Goal: Transaction & Acquisition: Purchase product/service

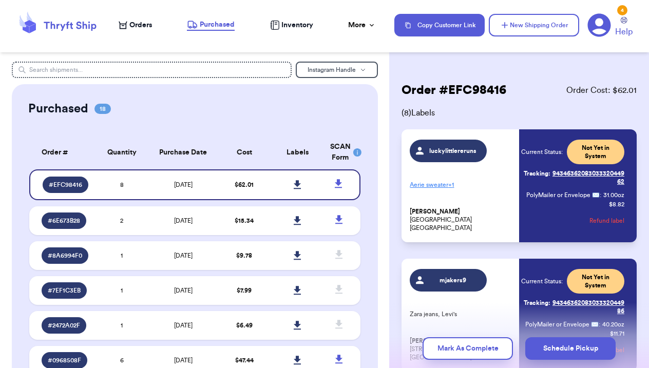
click at [133, 18] on nav "Orders Purchased Inventory More Stats Completed Orders Payments Payouts Copy Cu…" at bounding box center [378, 25] width 541 height 34
click at [143, 21] on span "Orders" at bounding box center [140, 25] width 23 height 10
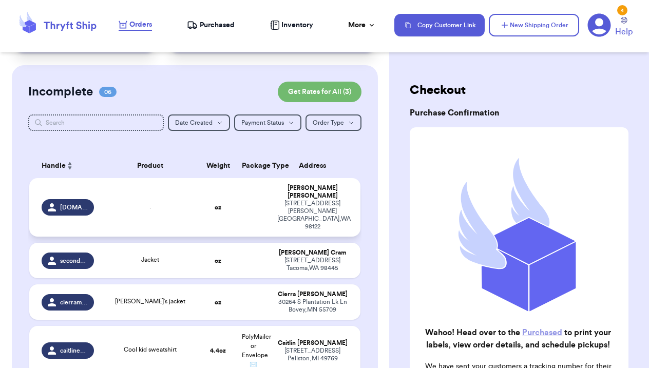
scroll to position [68, 0]
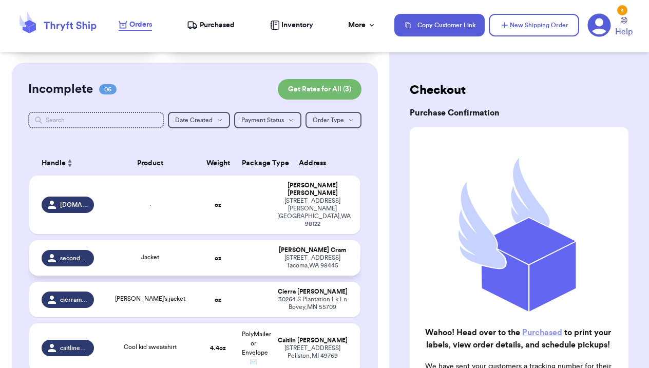
click at [253, 243] on td at bounding box center [253, 257] width 35 height 35
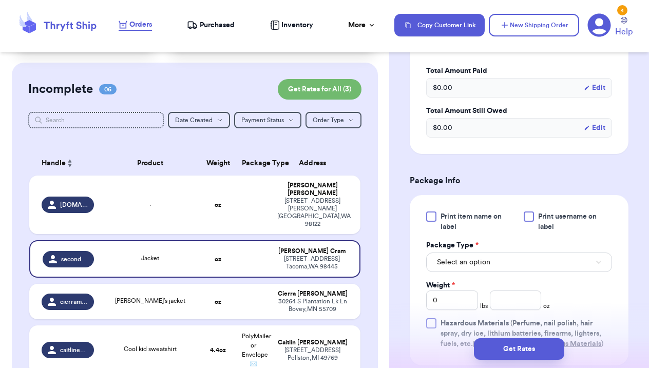
scroll to position [333, 0]
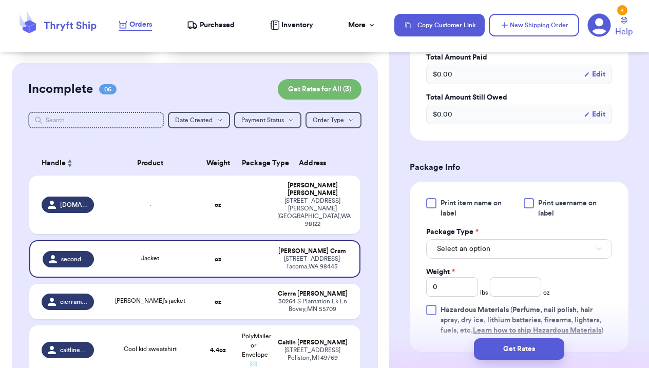
click at [469, 254] on span "Select an option" at bounding box center [463, 249] width 53 height 10
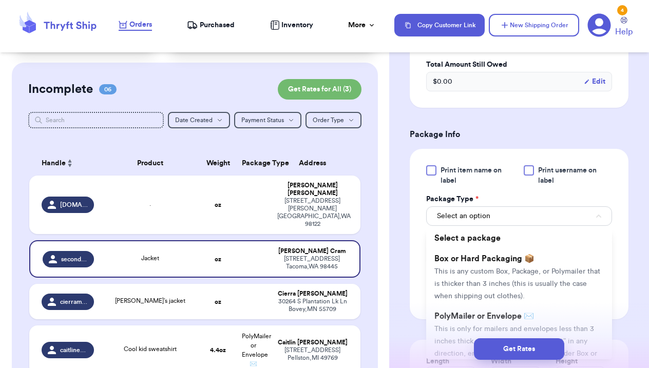
scroll to position [376, 0]
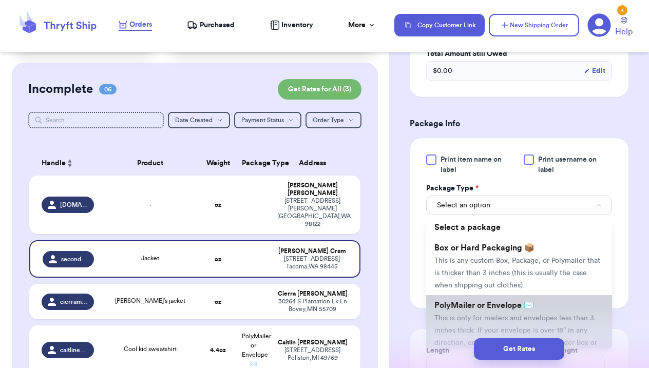
click at [532, 305] on span "PolyMailer or Envelope ✉️" at bounding box center [484, 305] width 100 height 8
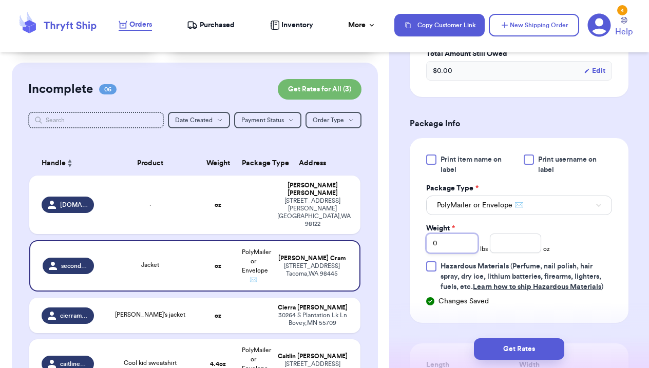
click at [450, 238] on input "0" at bounding box center [452, 244] width 52 height 20
click at [450, 243] on input "0" at bounding box center [452, 244] width 52 height 20
type input "1"
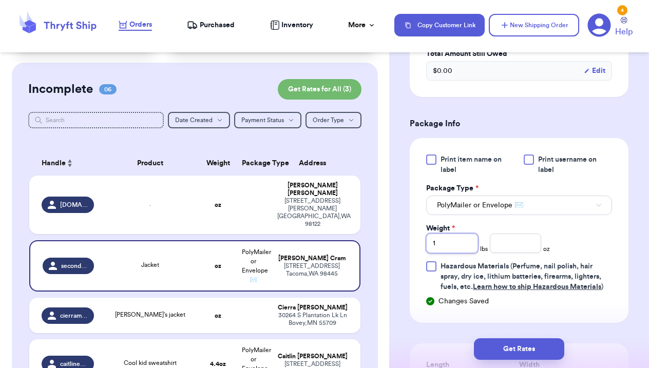
type input "1"
click at [513, 248] on input "number" at bounding box center [516, 244] width 52 height 20
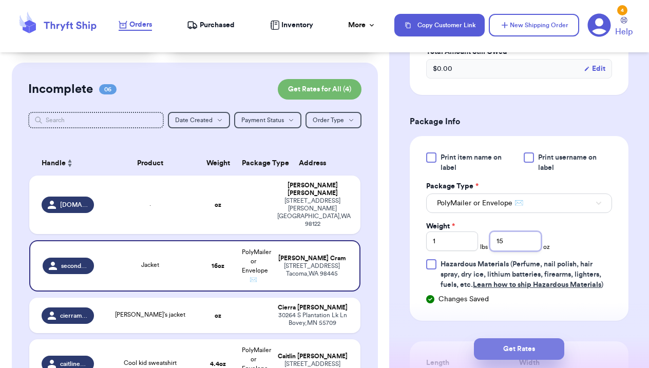
type input "15"
click at [526, 341] on button "Get Rates" at bounding box center [519, 349] width 90 height 22
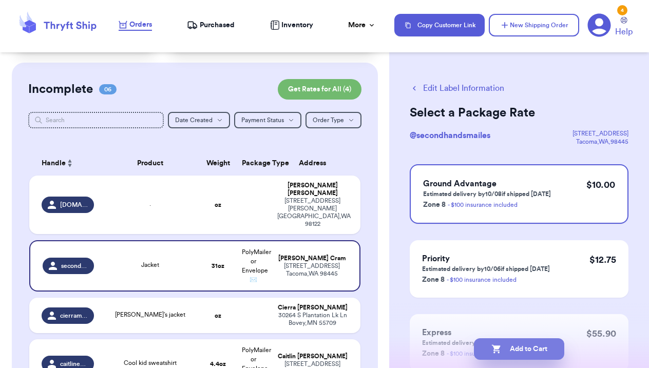
click at [529, 346] on button "Add to Cart" at bounding box center [519, 349] width 90 height 22
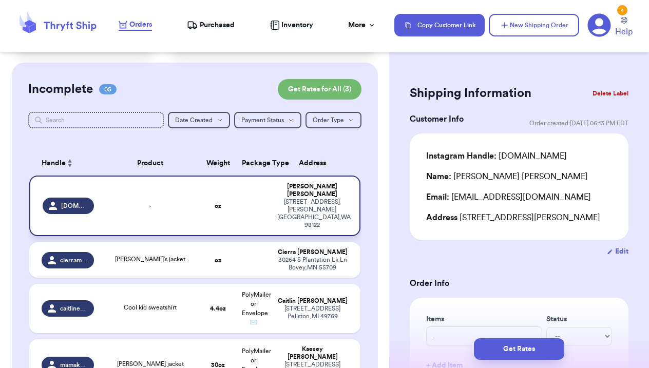
click at [157, 200] on div "." at bounding box center [149, 205] width 87 height 11
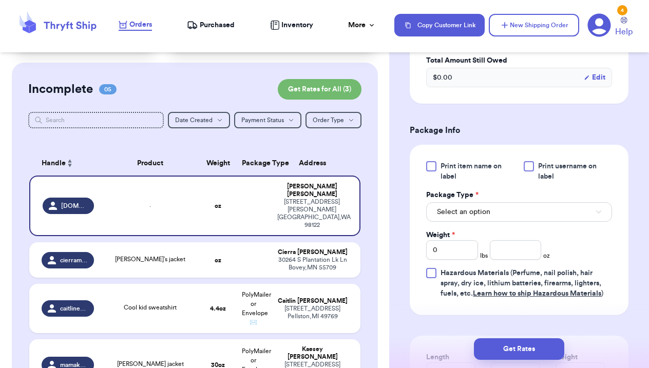
scroll to position [373, 0]
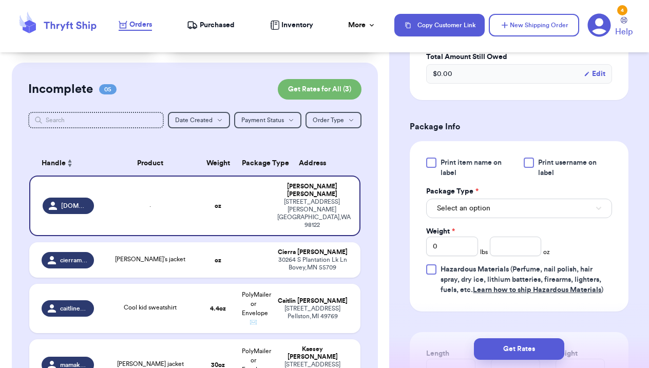
click at [501, 211] on button "Select an option" at bounding box center [519, 209] width 186 height 20
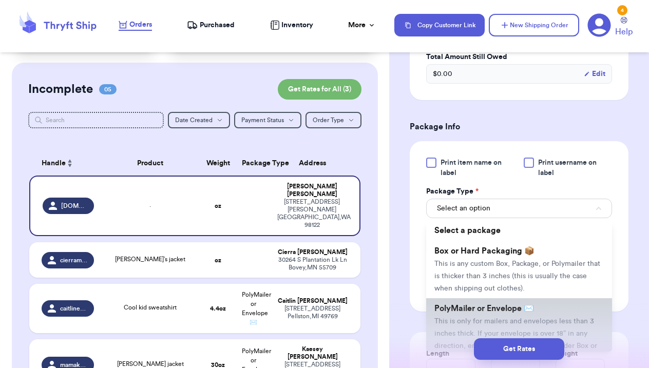
click at [476, 326] on span "This is only for mailers and envelopes less than 3 inches thick. If your envelo…" at bounding box center [515, 340] width 163 height 44
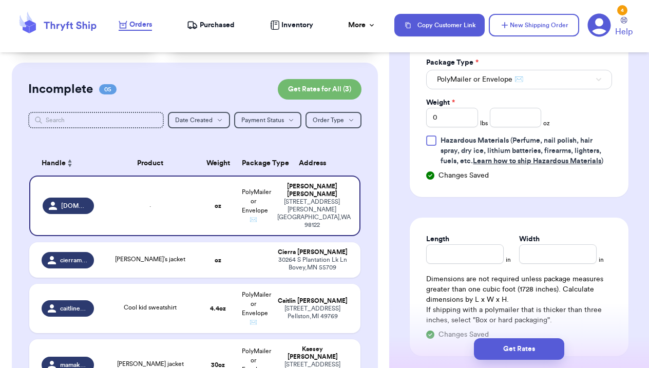
scroll to position [470, 0]
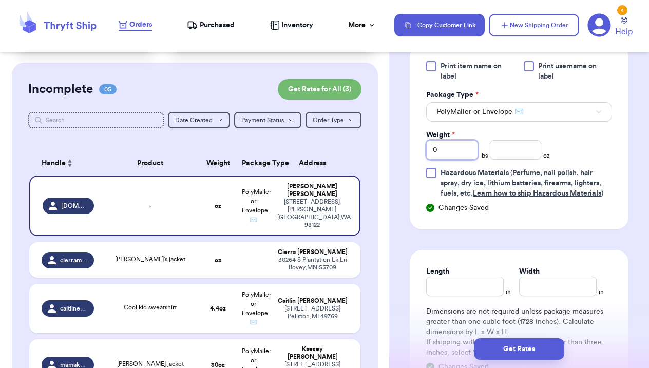
click at [467, 150] on input "0" at bounding box center [452, 150] width 52 height 20
type input "2"
click at [532, 153] on input "number" at bounding box center [516, 150] width 52 height 20
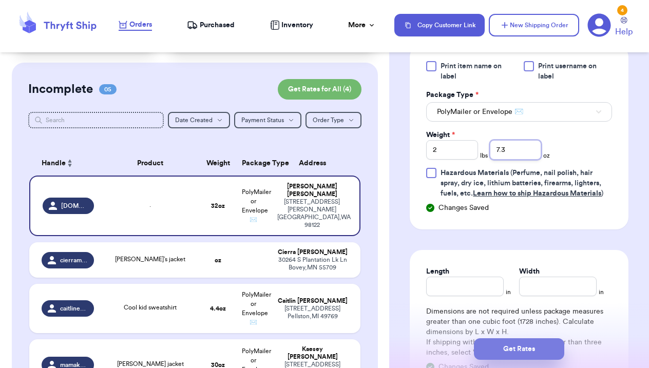
type input "7.3"
click at [530, 346] on button "Get Rates" at bounding box center [519, 349] width 90 height 22
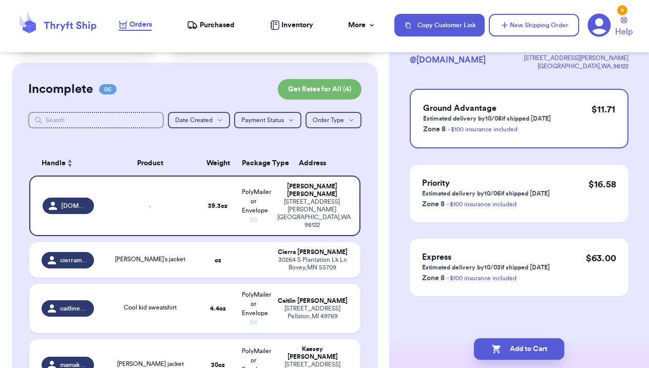
scroll to position [0, 0]
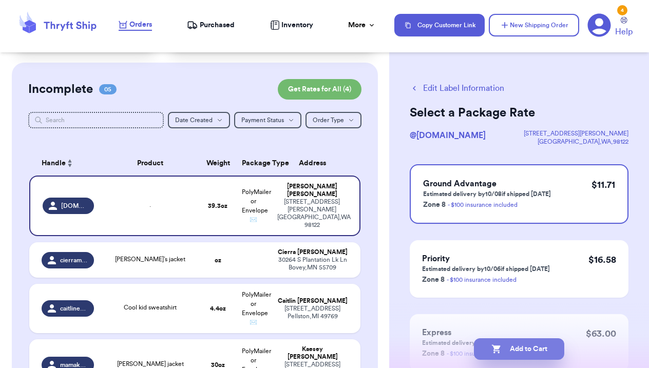
click at [546, 348] on button "Add to Cart" at bounding box center [519, 349] width 90 height 22
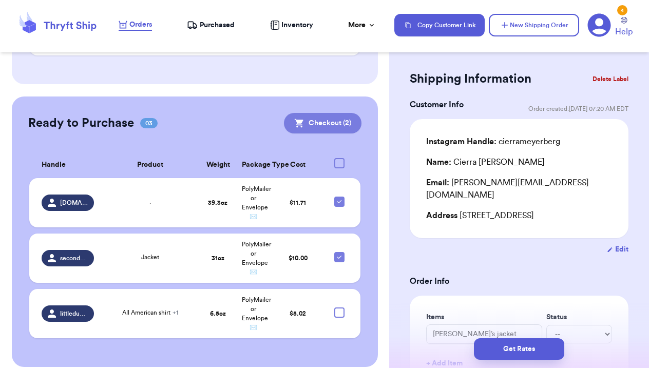
click at [327, 113] on button "Checkout ( 2 )" at bounding box center [323, 123] width 78 height 21
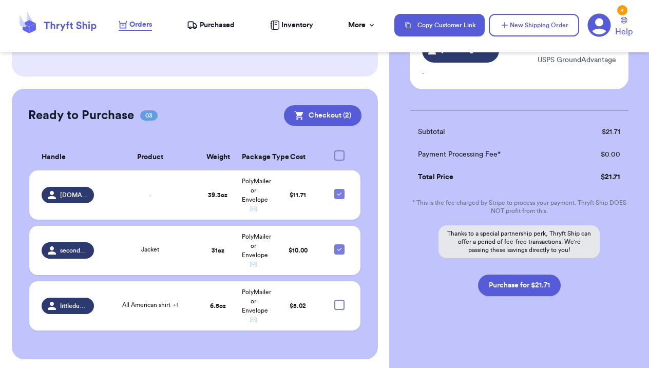
scroll to position [172, 0]
click at [538, 285] on button "Purchase for $21.71" at bounding box center [519, 286] width 83 height 22
checkbox input "false"
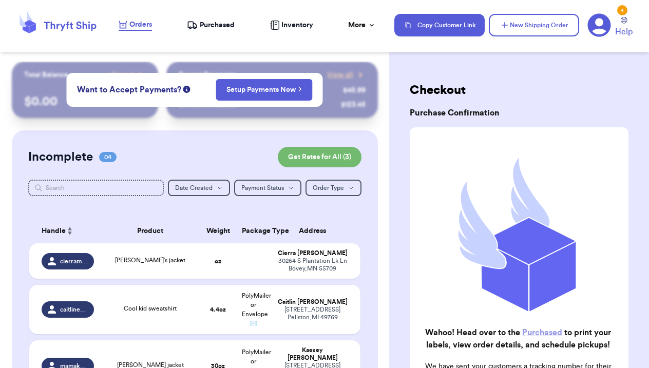
scroll to position [0, 0]
click at [211, 26] on span "Purchased" at bounding box center [217, 25] width 35 height 10
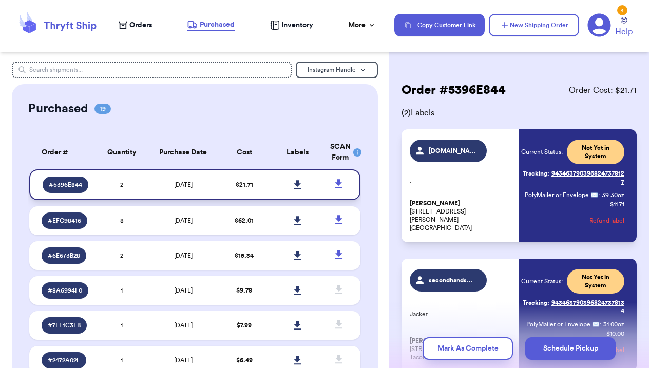
click at [297, 189] on icon at bounding box center [297, 184] width 7 height 9
click at [139, 26] on span "Orders" at bounding box center [140, 25] width 23 height 10
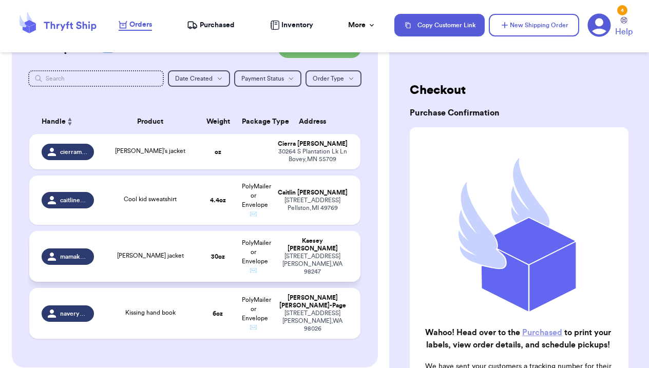
scroll to position [117, 0]
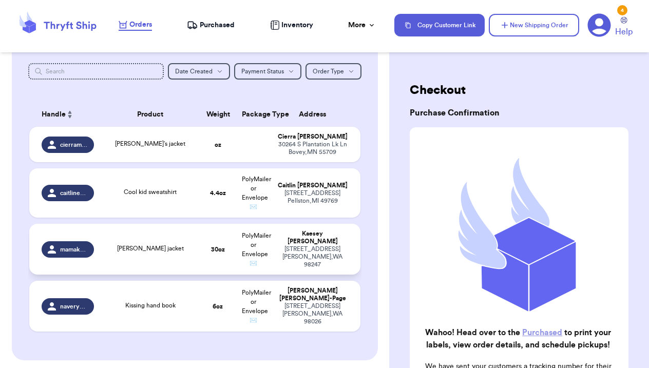
click at [106, 255] on div "[PERSON_NAME] jacket" at bounding box center [149, 249] width 87 height 11
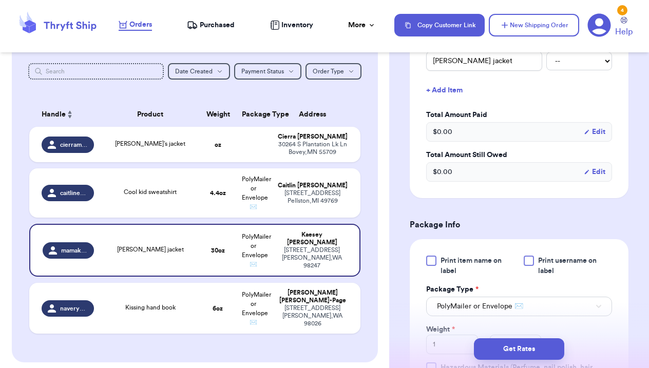
scroll to position [331, 0]
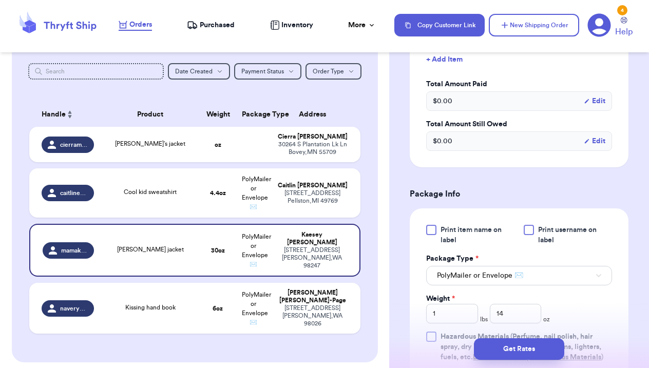
click at [520, 271] on span "PolyMailer or Envelope ✉️" at bounding box center [480, 276] width 86 height 10
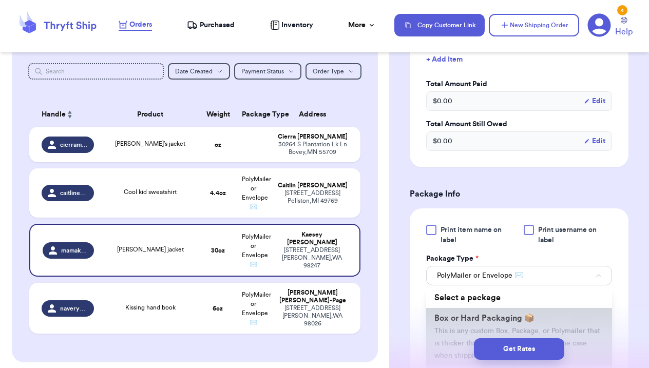
click at [511, 314] on li "Box or Hard Packaging 📦 This is any custom Box, Package, or Polymailer that is …" at bounding box center [519, 336] width 186 height 57
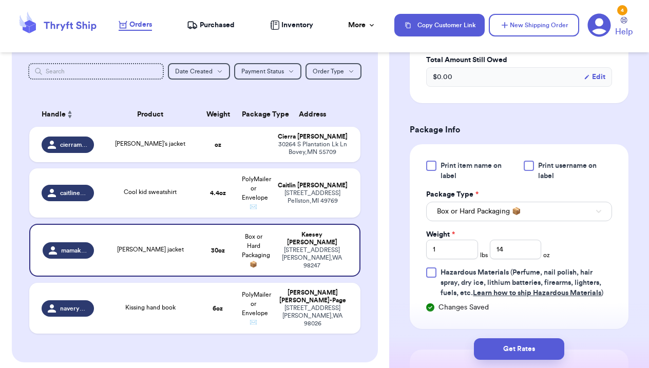
scroll to position [451, 0]
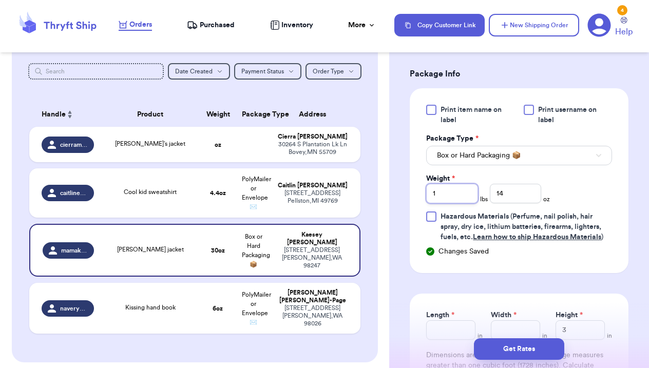
click at [460, 184] on input "1" at bounding box center [452, 194] width 52 height 20
type input "4"
click at [527, 184] on input "14" at bounding box center [516, 194] width 52 height 20
type input ".2"
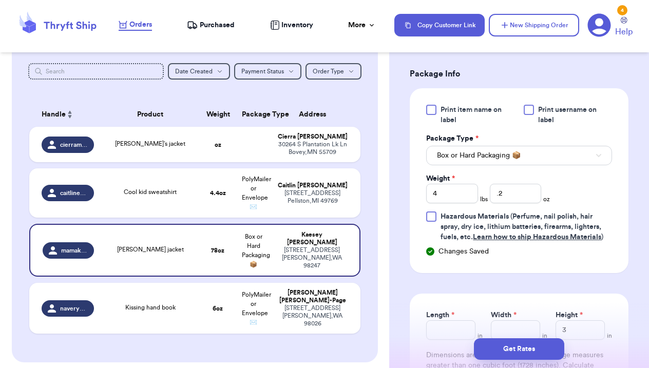
click at [575, 170] on div "Print item name on label Print username on label Package Type * Box or Hard Pac…" at bounding box center [519, 174] width 186 height 138
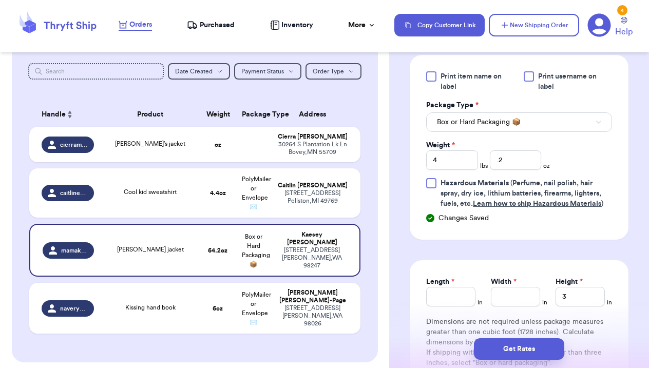
scroll to position [487, 0]
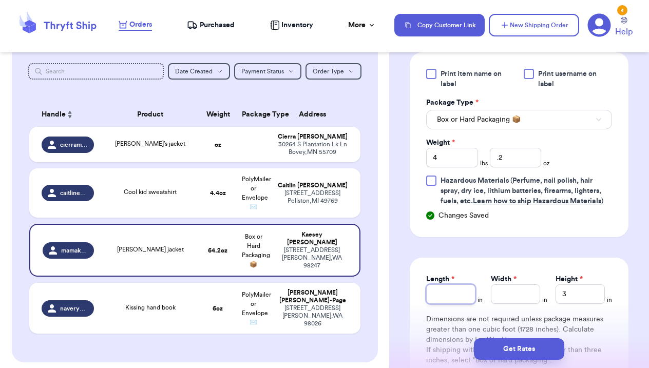
click at [452, 284] on input "Length *" at bounding box center [450, 294] width 49 height 20
type input "11.75"
click at [476, 279] on div "Length * 11.75 in" at bounding box center [454, 289] width 56 height 30
click at [523, 284] on input "Width *" at bounding box center [515, 294] width 49 height 20
type input "9.25"
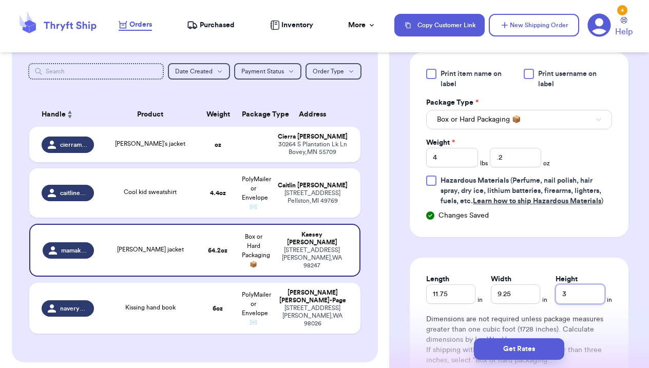
click at [584, 284] on input "3" at bounding box center [579, 294] width 49 height 20
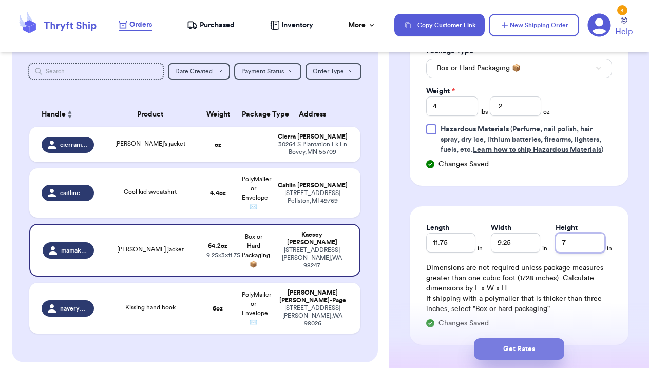
scroll to position [546, 0]
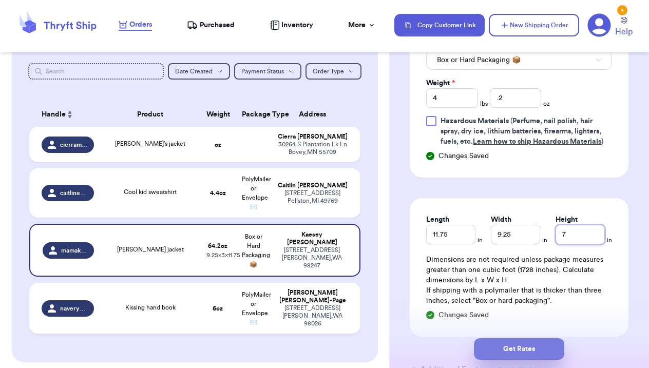
type input "7"
click at [532, 353] on button "Get Rates" at bounding box center [519, 349] width 90 height 22
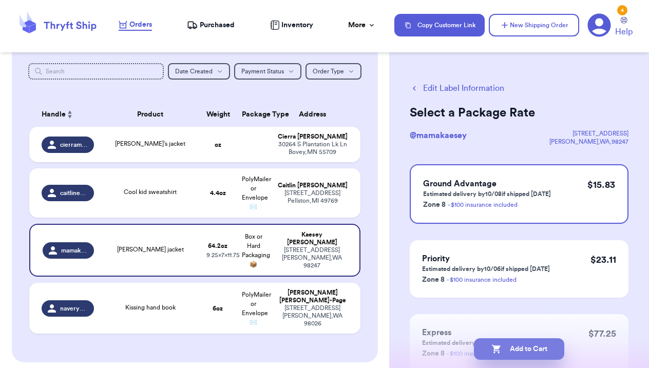
click at [525, 349] on button "Add to Cart" at bounding box center [519, 349] width 90 height 22
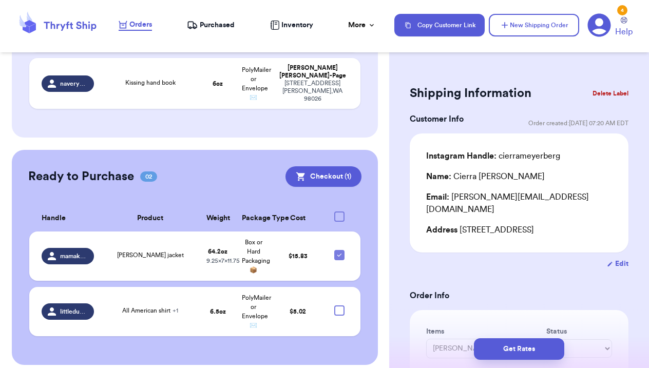
scroll to position [292, 0]
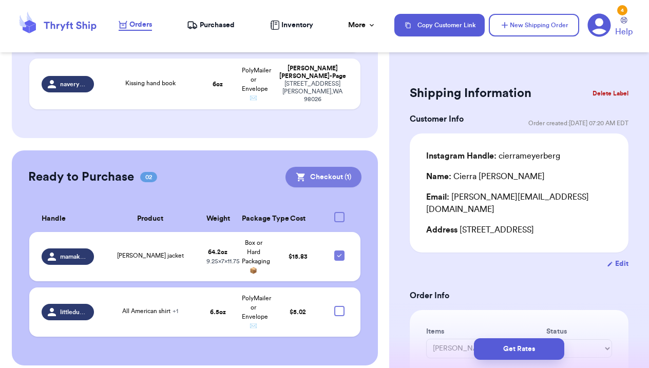
click at [323, 167] on button "Checkout ( 1 )" at bounding box center [323, 177] width 76 height 21
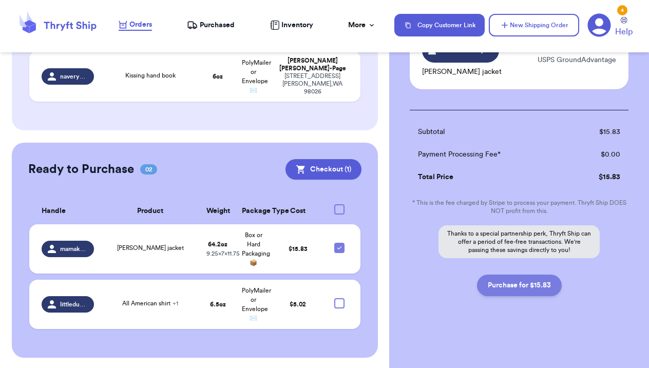
scroll to position [101, 0]
click at [510, 282] on button "Purchase for $15.83" at bounding box center [519, 286] width 85 height 22
checkbox input "false"
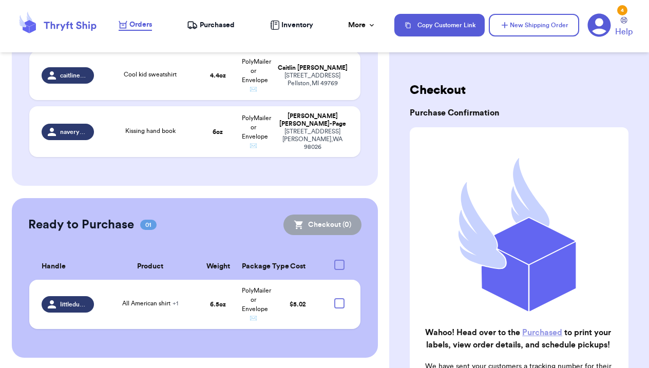
scroll to position [0, 0]
click at [210, 26] on span "Purchased" at bounding box center [217, 25] width 35 height 10
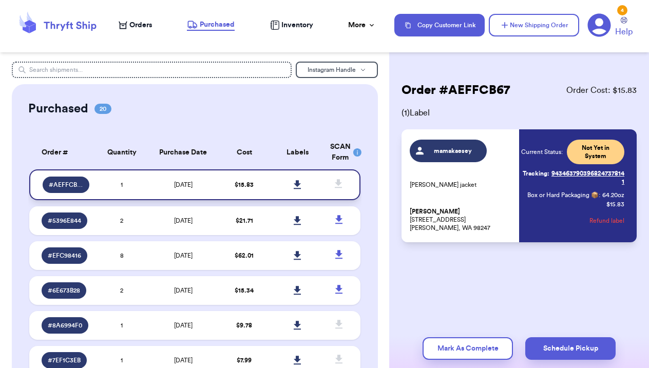
click at [296, 189] on icon at bounding box center [297, 184] width 7 height 9
